Goal: Task Accomplishment & Management: Manage account settings

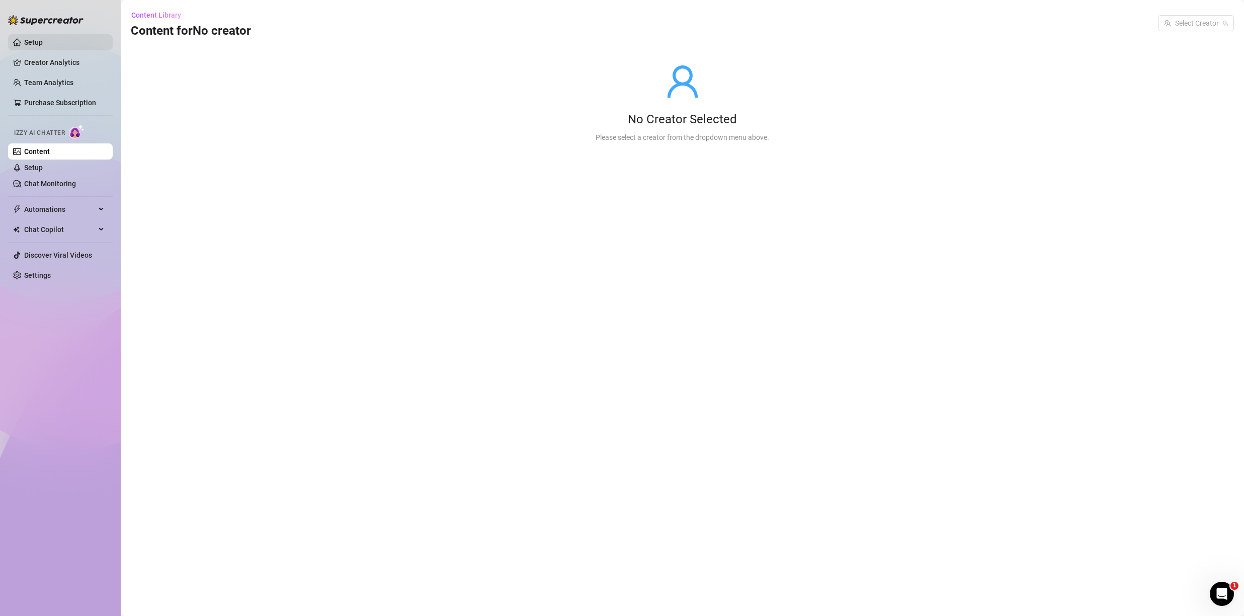
click at [41, 46] on link "Setup" at bounding box center [33, 42] width 19 height 8
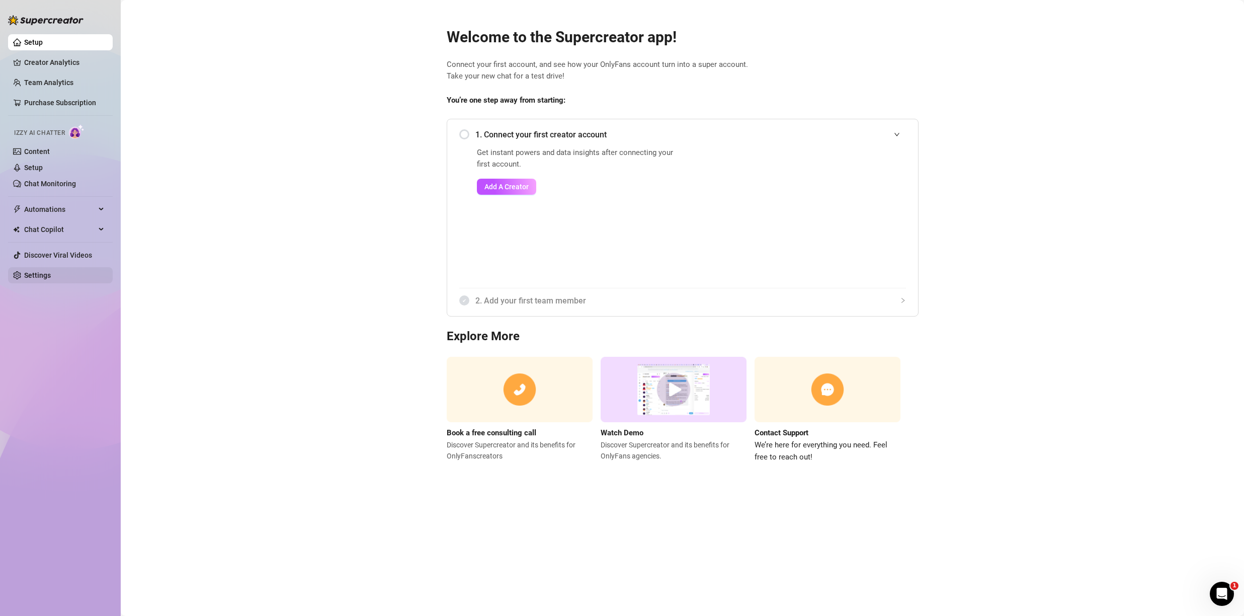
click at [49, 271] on link "Settings" at bounding box center [37, 275] width 27 height 8
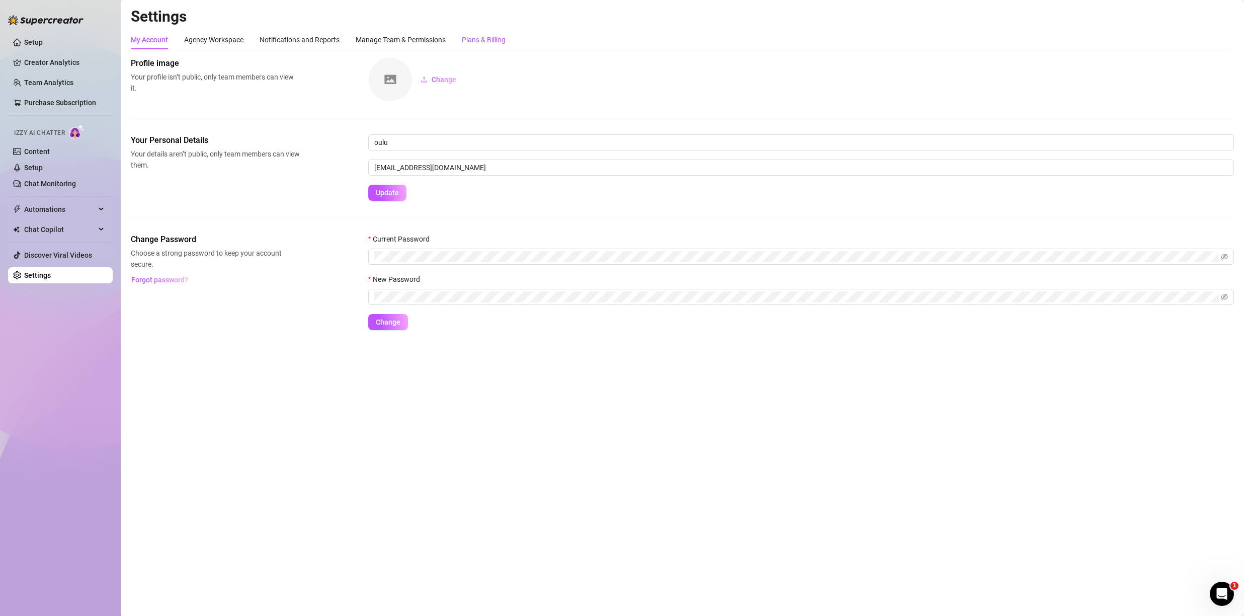
click at [482, 45] on div "Plans & Billing" at bounding box center [484, 39] width 44 height 11
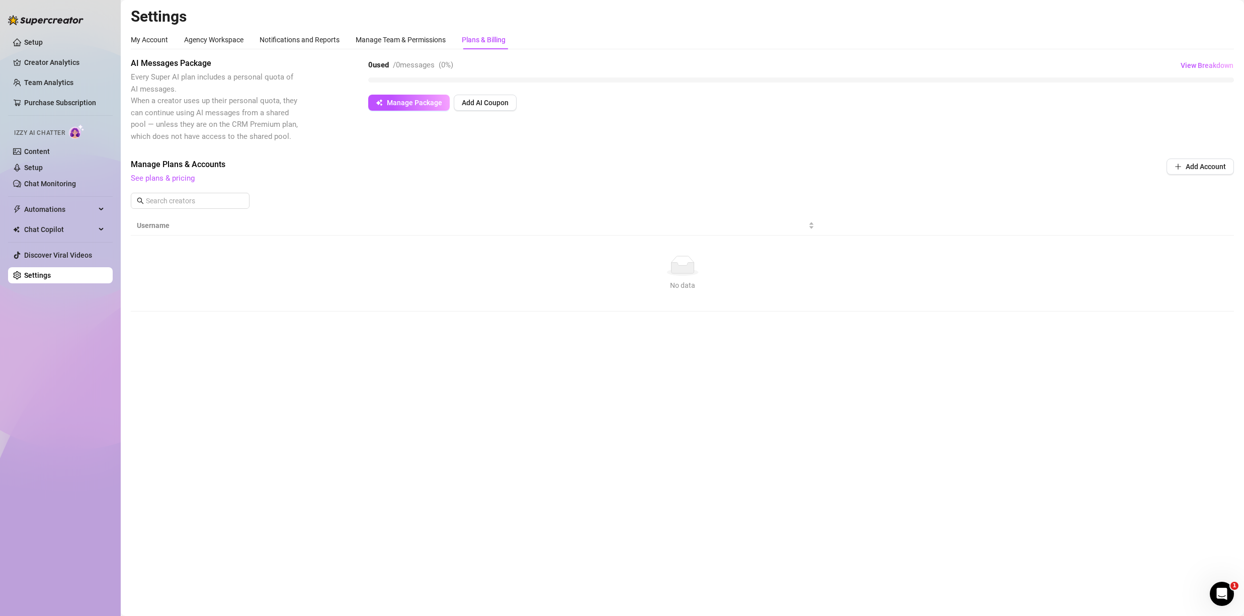
click at [1219, 180] on div "Manage Plans & Accounts See plans & pricing Add Account" at bounding box center [682, 171] width 1103 height 26
click at [1211, 174] on button "Add Account" at bounding box center [1200, 166] width 67 height 16
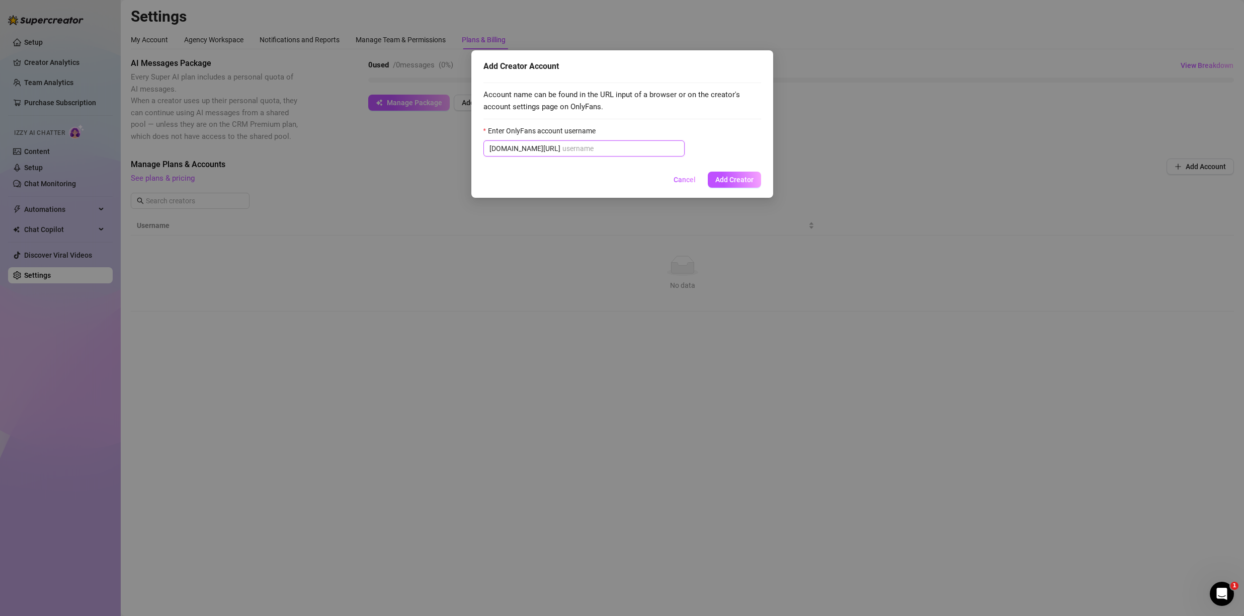
click at [573, 151] on input "Enter OnlyFans account username" at bounding box center [620, 148] width 116 height 11
click at [573, 150] on input "Enter OnlyFans account username" at bounding box center [620, 148] width 116 height 11
paste input "u21892667nice"
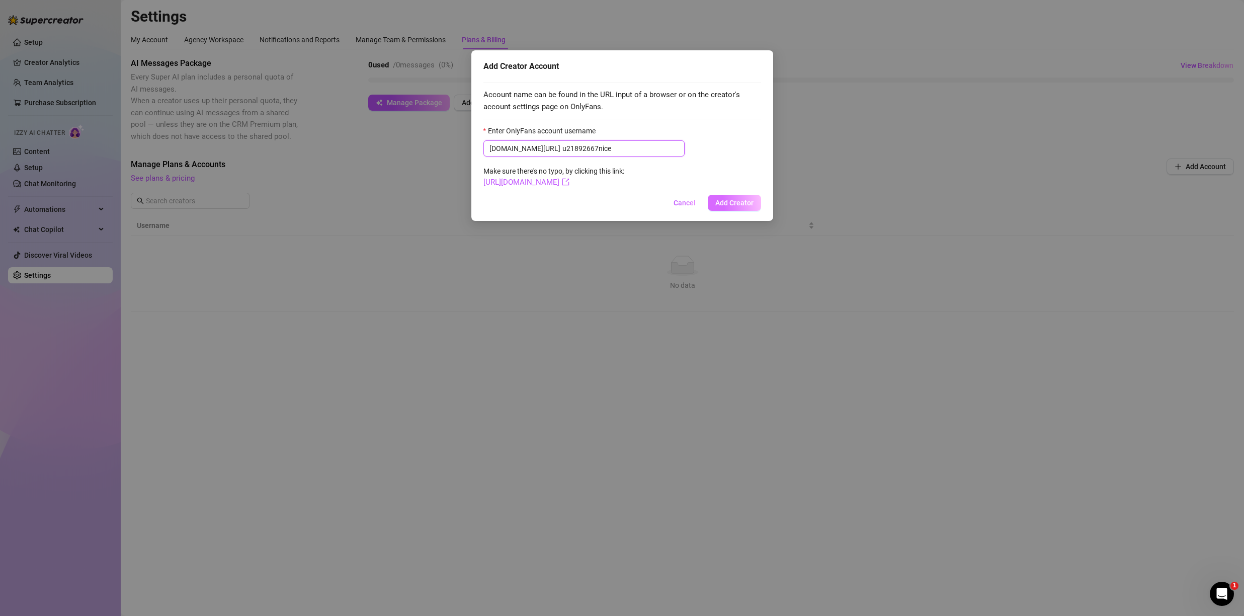
type input "u21892667nice"
click at [736, 200] on span "Add Creator" at bounding box center [734, 203] width 38 height 8
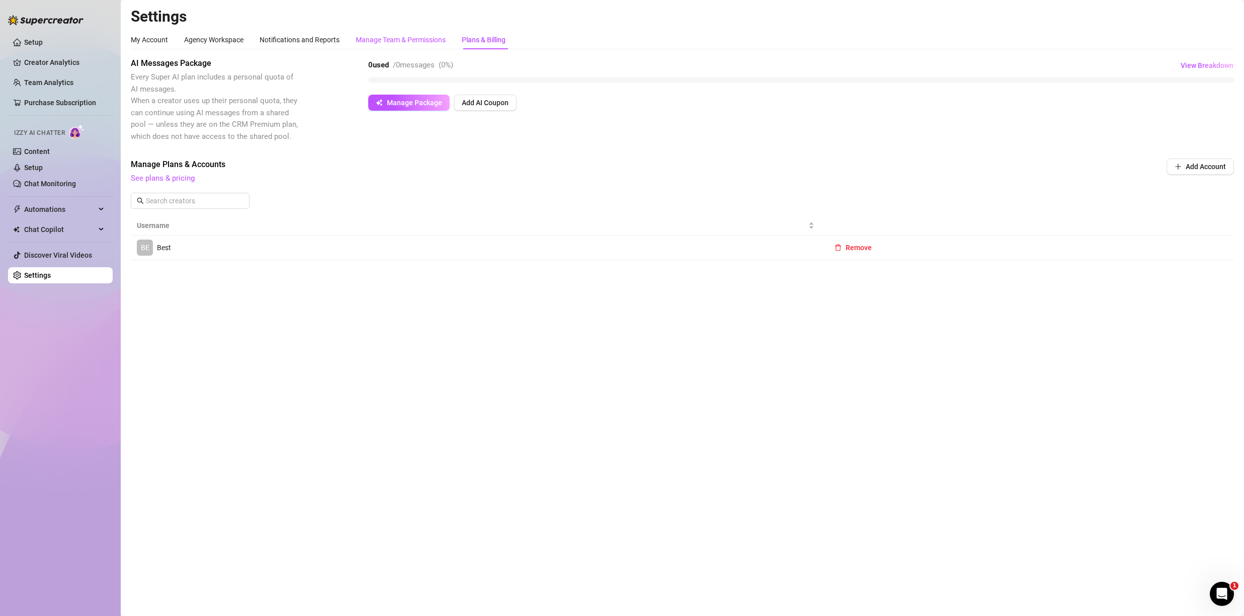
click at [419, 39] on div "Manage Team & Permissions" at bounding box center [401, 39] width 90 height 11
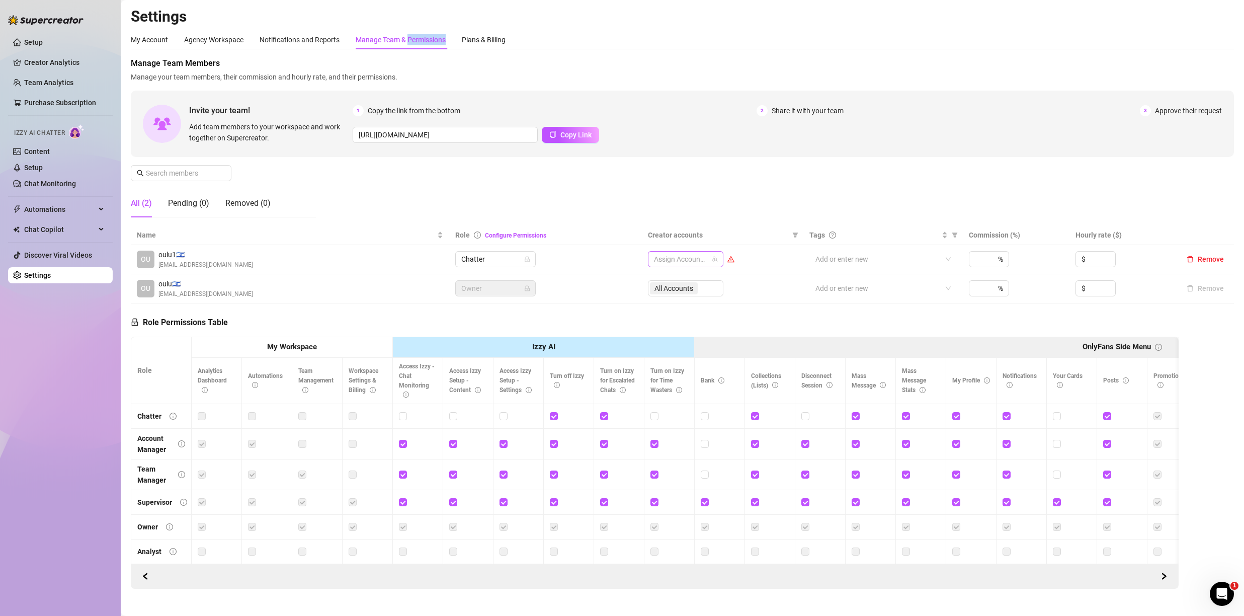
click at [685, 265] on div at bounding box center [680, 259] width 61 height 14
click at [660, 282] on input "Select all" at bounding box center [659, 280] width 8 height 8
checkbox input "true"
click at [718, 189] on div "Manage Team Members Manage your team members, their commission and hourly rate,…" at bounding box center [682, 141] width 1103 height 168
click at [669, 260] on span "All Accounts" at bounding box center [674, 259] width 39 height 11
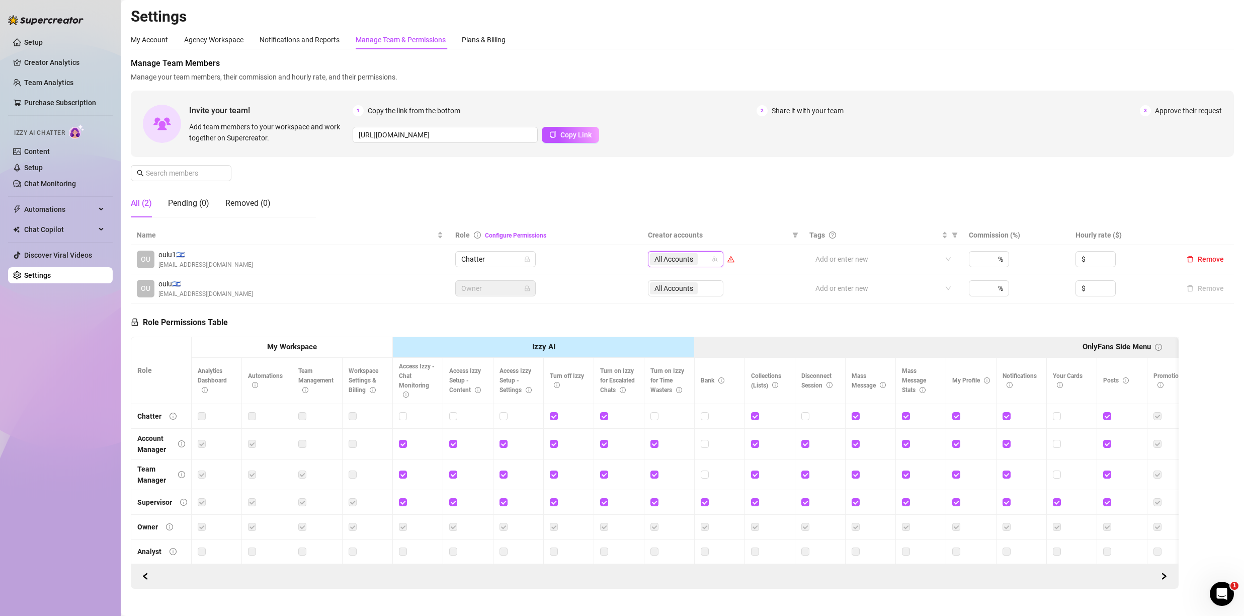
click at [669, 260] on span "All Accounts" at bounding box center [674, 259] width 39 height 11
click at [666, 215] on div "Manage Team Members Manage your team members, their commission and hourly rate,…" at bounding box center [682, 141] width 1103 height 168
click at [37, 46] on link "Setup" at bounding box center [33, 42] width 19 height 8
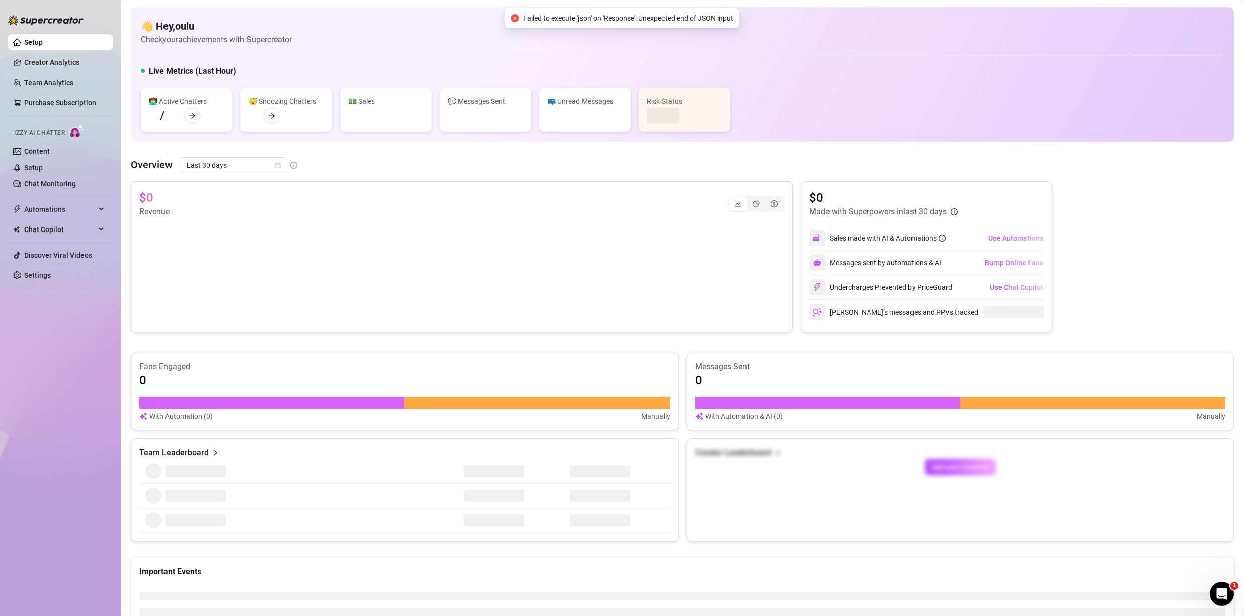
click at [37, 46] on link "Setup" at bounding box center [33, 42] width 19 height 8
